Goal: Task Accomplishment & Management: Manage account settings

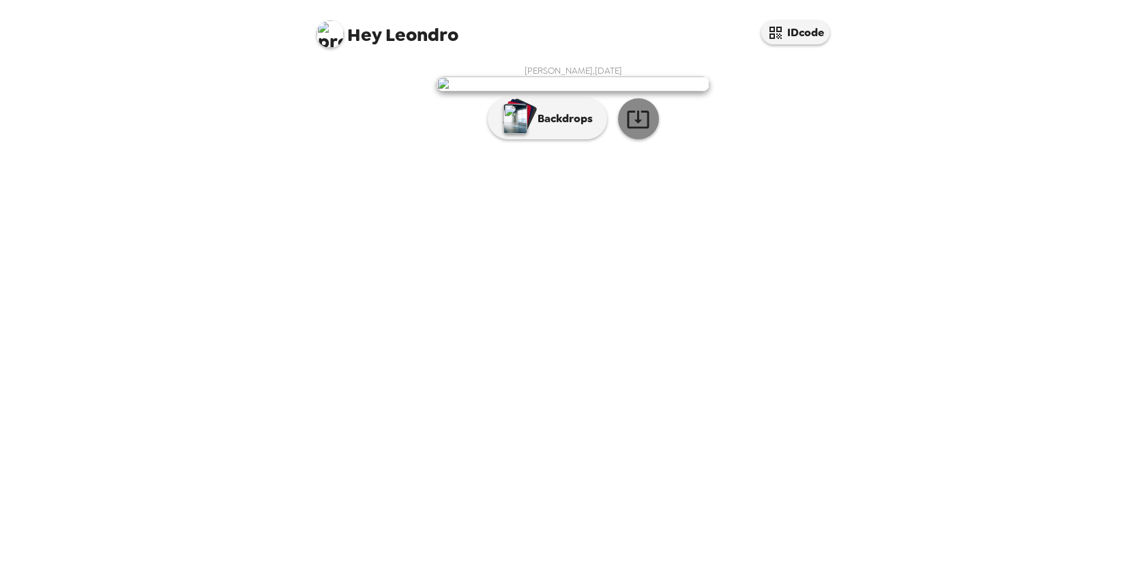
click at [640, 131] on icon "button" at bounding box center [638, 119] width 24 height 24
